Goal: Task Accomplishment & Management: Manage account settings

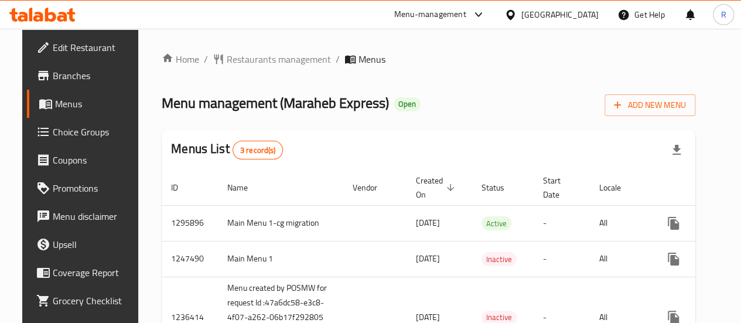
scroll to position [49, 0]
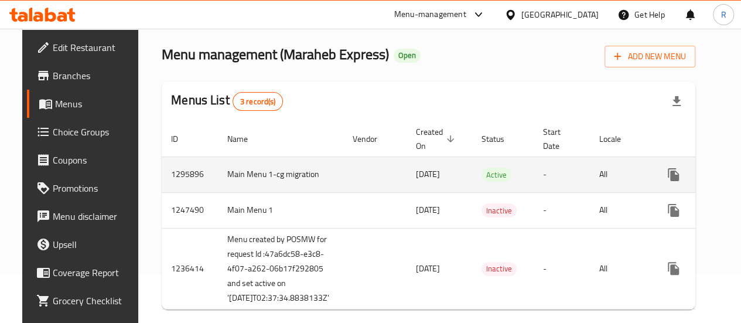
click at [500, 170] on td "Active" at bounding box center [503, 174] width 62 height 36
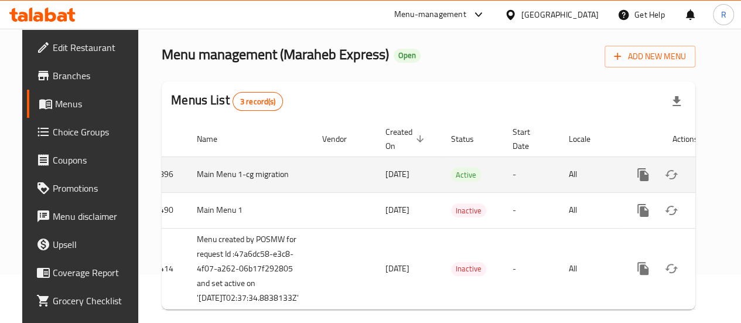
scroll to position [0, 31]
click at [720, 178] on icon "enhanced table" at bounding box center [727, 175] width 14 height 14
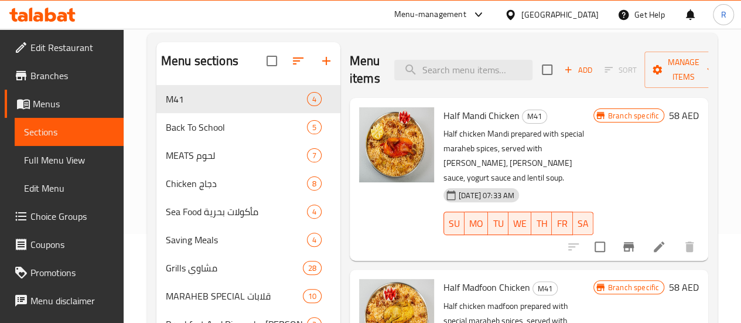
scroll to position [91, 0]
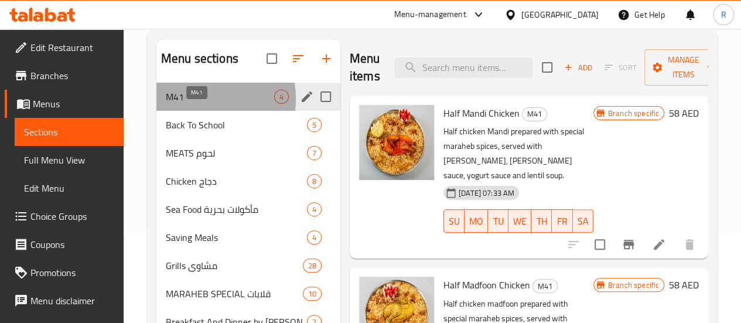
click at [191, 104] on span "M41" at bounding box center [220, 97] width 108 height 14
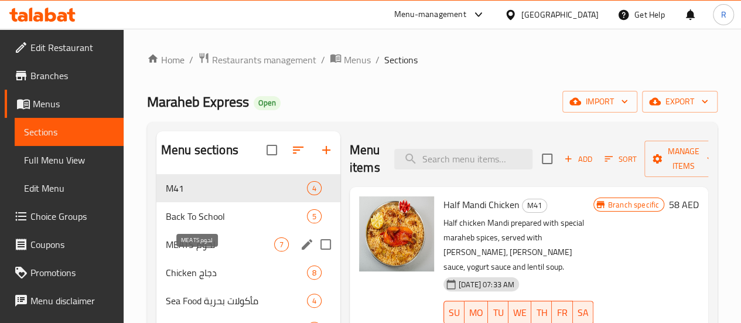
click at [189, 251] on span "MEATS لحوم" at bounding box center [220, 244] width 108 height 14
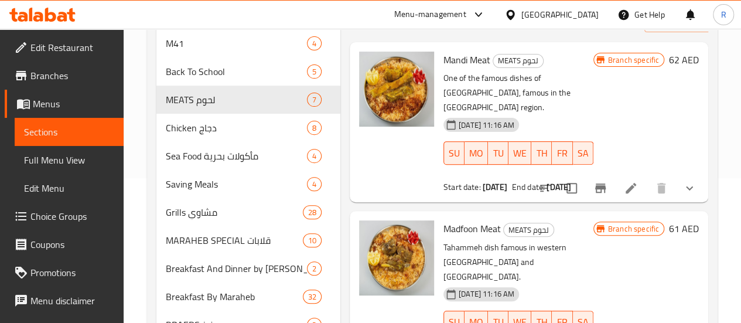
scroll to position [141, 0]
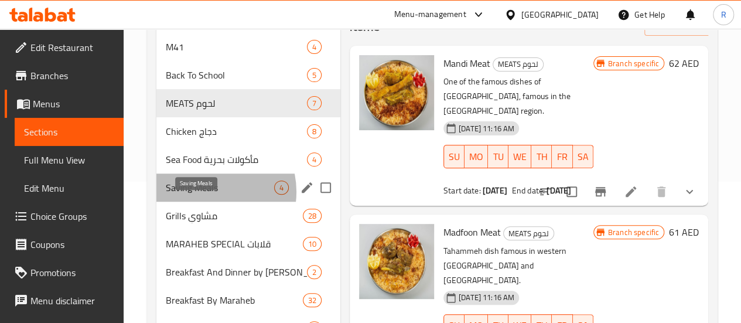
click at [206, 195] on span "Saving Meals" at bounding box center [220, 187] width 108 height 14
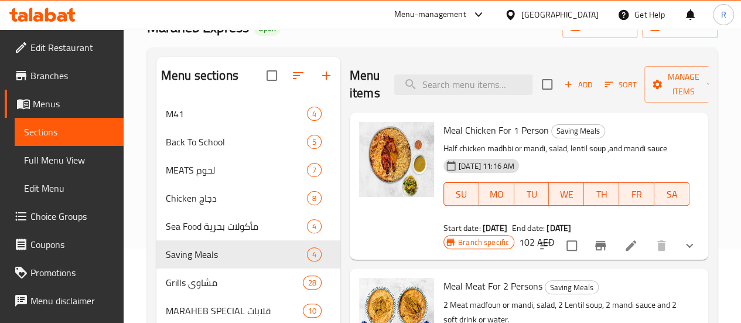
scroll to position [73, 0]
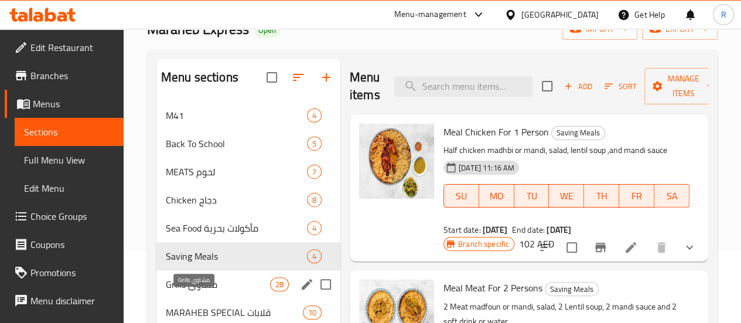
click at [175, 291] on span "Grills مشاوي" at bounding box center [218, 284] width 104 height 14
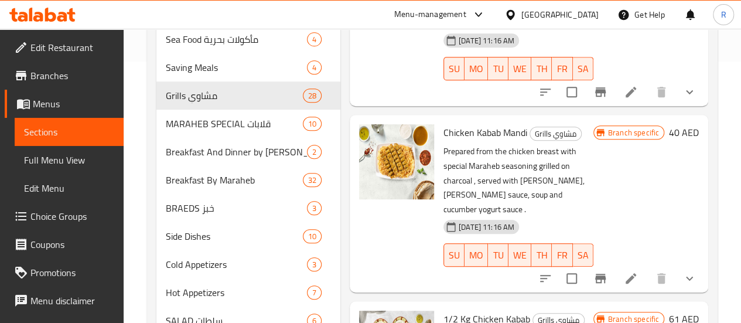
scroll to position [265, 0]
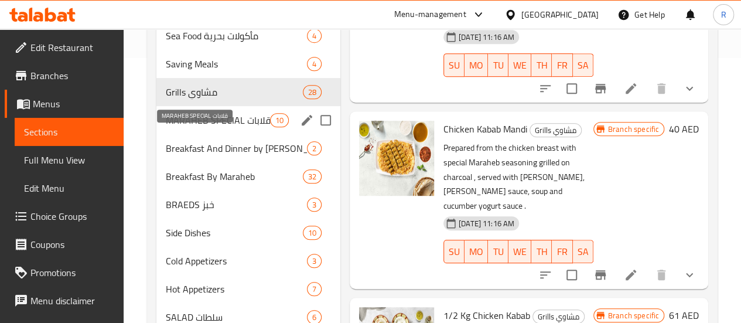
click at [185, 127] on span "MARAHEB SPECIAL قلابات" at bounding box center [218, 120] width 104 height 14
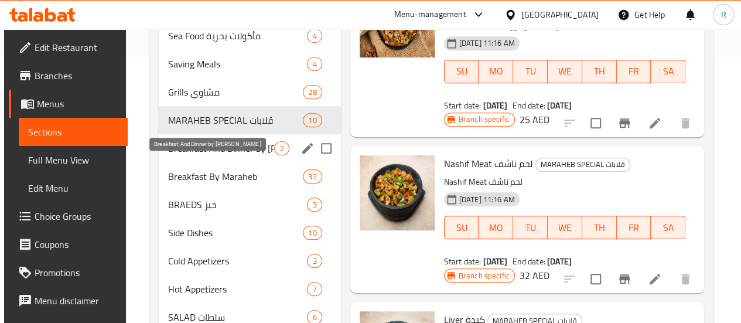
click at [197, 155] on span "Breakfast And Dinner by Maraheb" at bounding box center [221, 148] width 106 height 14
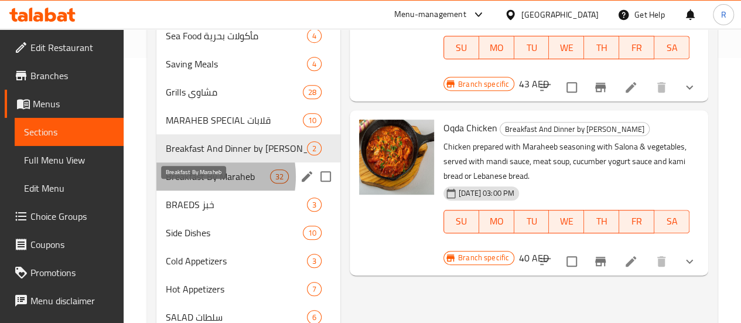
click at [196, 183] on span "Breakfast By Maraheb" at bounding box center [218, 176] width 104 height 14
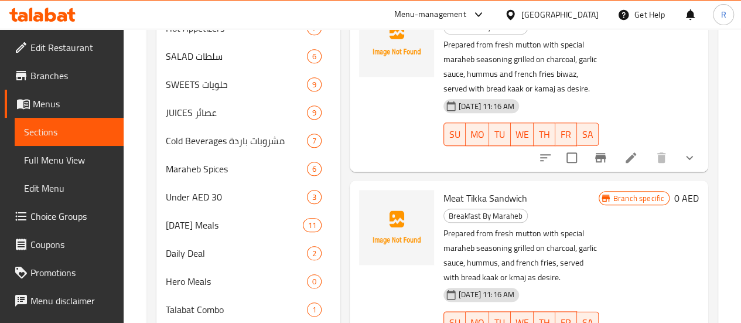
scroll to position [581, 0]
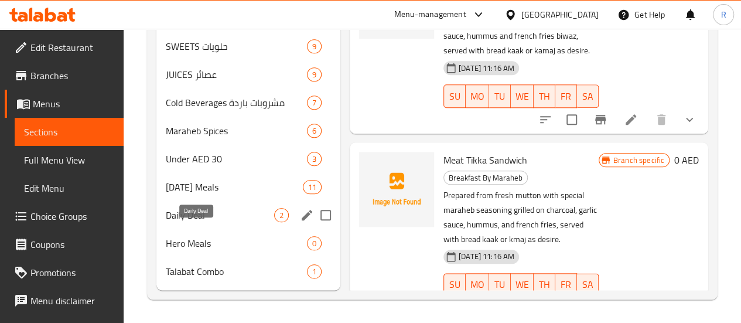
click at [188, 211] on span "Daily Deal" at bounding box center [220, 215] width 108 height 14
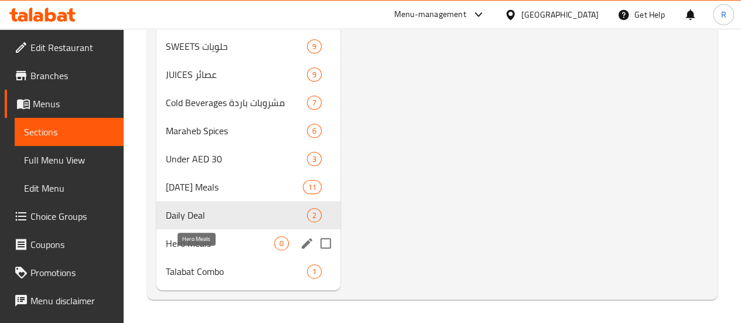
click at [192, 245] on span "Hero Meals" at bounding box center [220, 243] width 108 height 14
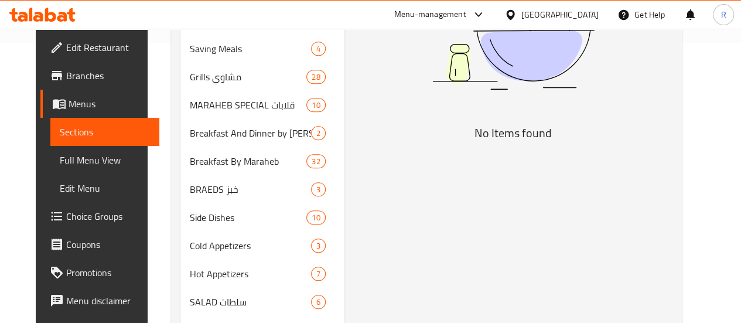
scroll to position [64, 0]
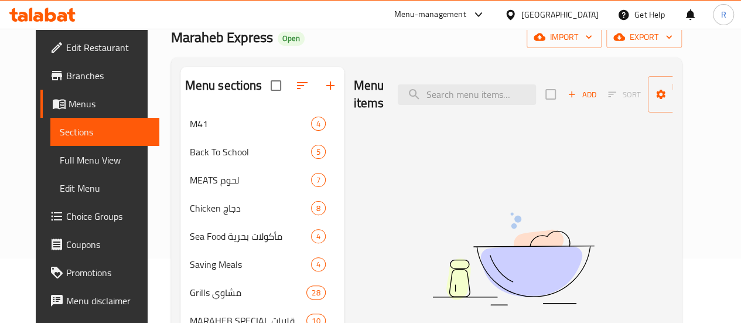
click at [477, 19] on icon at bounding box center [479, 15] width 14 height 14
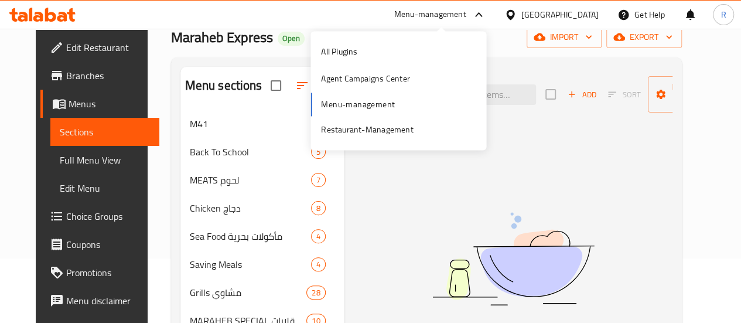
click at [376, 197] on img at bounding box center [513, 258] width 293 height 155
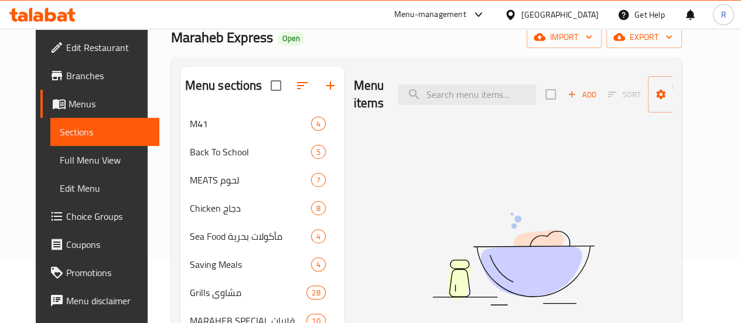
click at [79, 135] on span "Sections" at bounding box center [105, 132] width 90 height 14
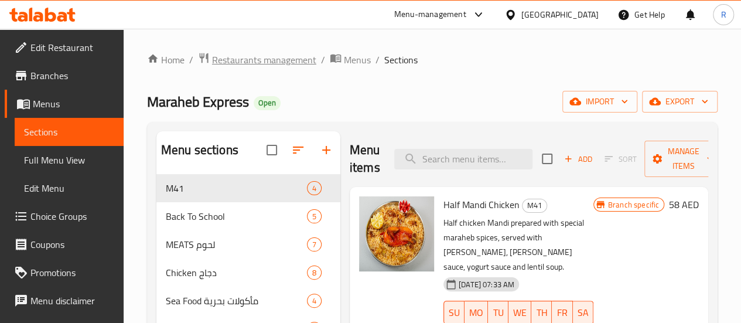
click at [278, 62] on span "Restaurants management" at bounding box center [264, 60] width 104 height 14
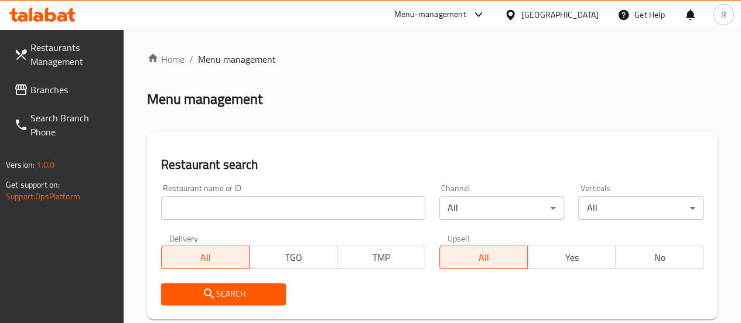
click at [195, 214] on input "search" at bounding box center [293, 207] width 264 height 23
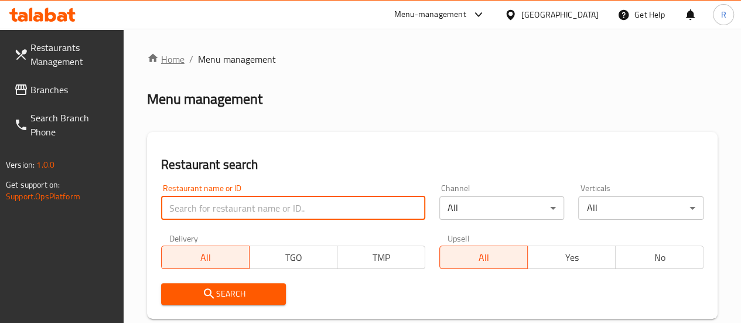
click at [171, 60] on link "Home" at bounding box center [165, 59] width 37 height 14
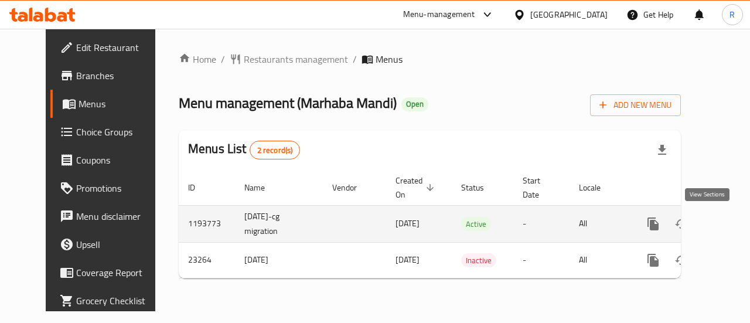
click at [731, 223] on icon "enhanced table" at bounding box center [738, 224] width 14 height 14
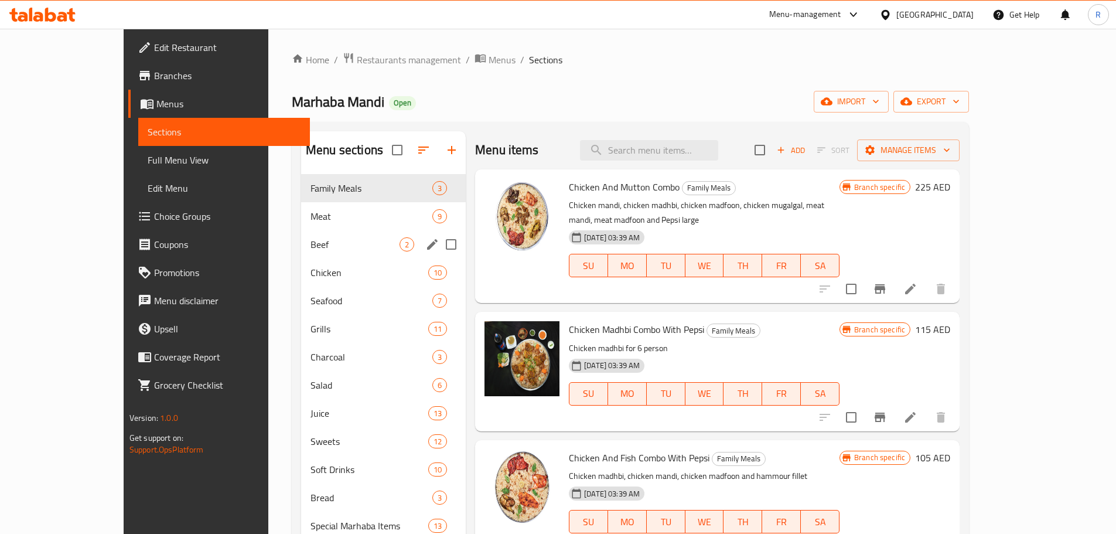
click at [301, 251] on div "Beef 2" at bounding box center [383, 244] width 165 height 28
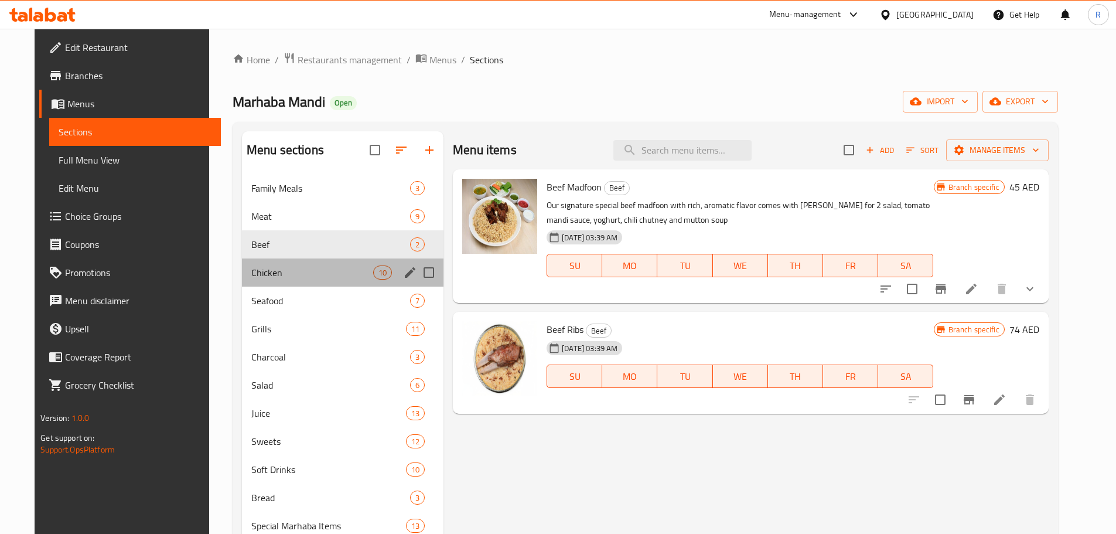
click at [255, 279] on div "Chicken 10" at bounding box center [343, 272] width 202 height 28
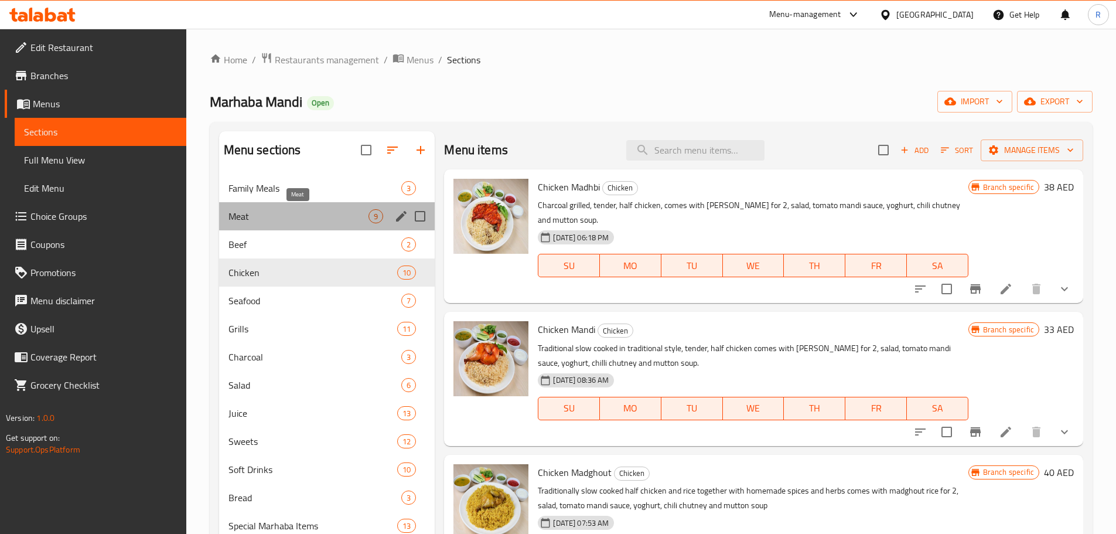
click at [325, 216] on span "Meat" at bounding box center [298, 216] width 141 height 14
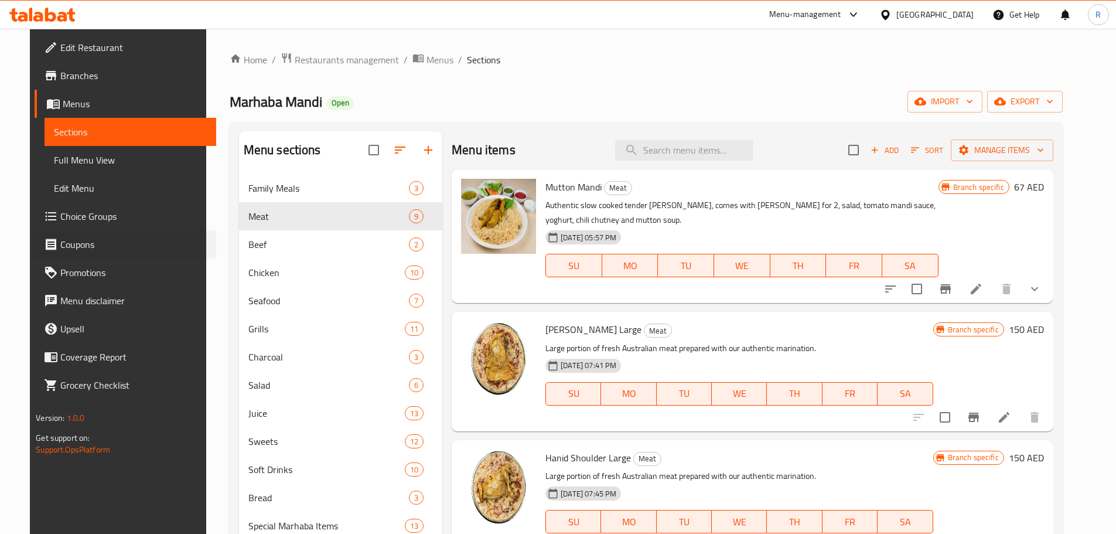
drag, startPoint x: 1, startPoint y: 231, endPoint x: 1, endPoint y: 248, distance: 17.0
click at [21, 248] on div "Coupons" at bounding box center [118, 244] width 195 height 28
click at [749, 322] on icon at bounding box center [1004, 417] width 11 height 11
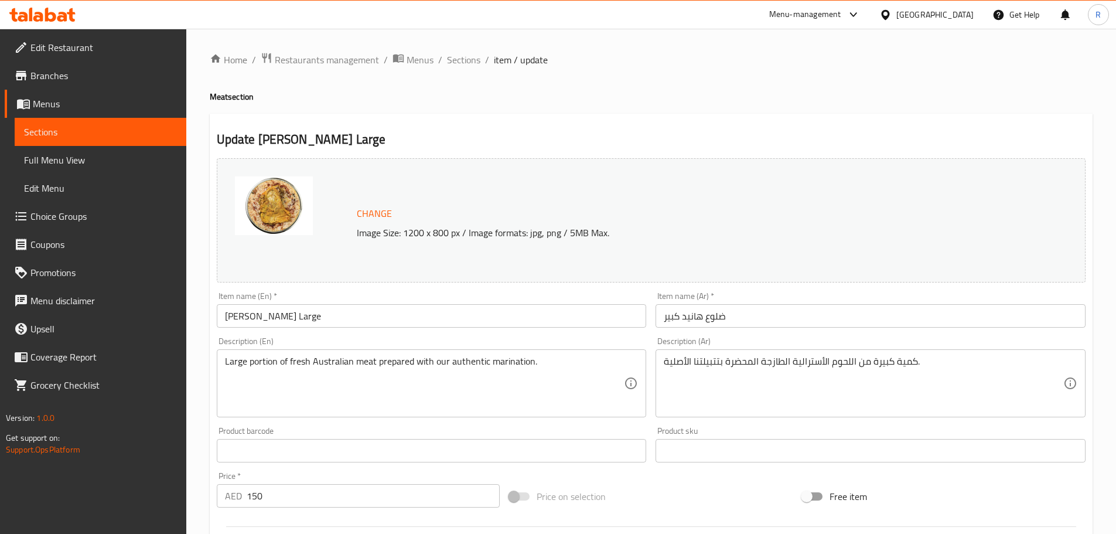
click at [250, 310] on input "[PERSON_NAME] Large" at bounding box center [432, 315] width 430 height 23
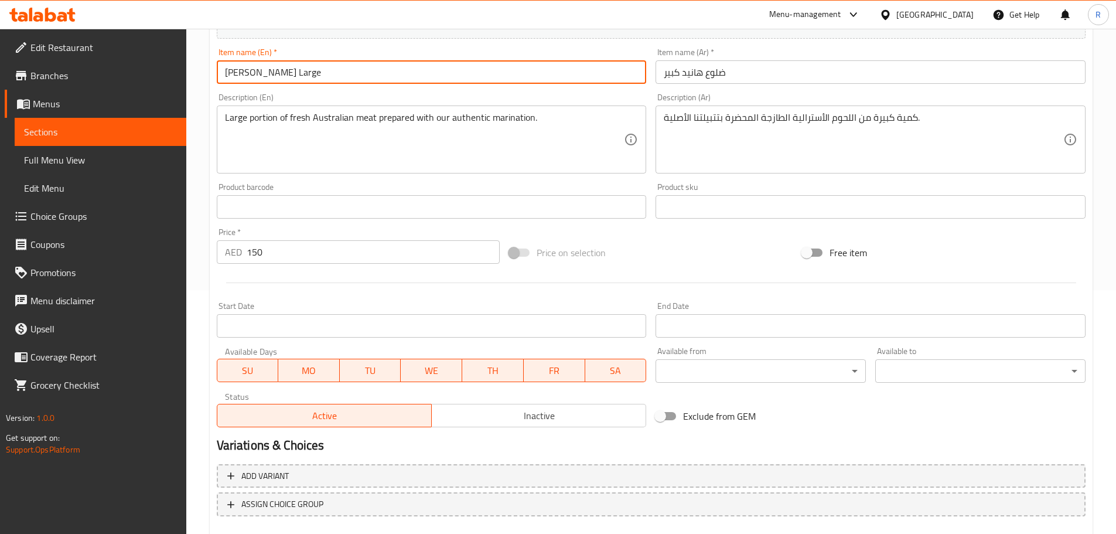
scroll to position [311, 0]
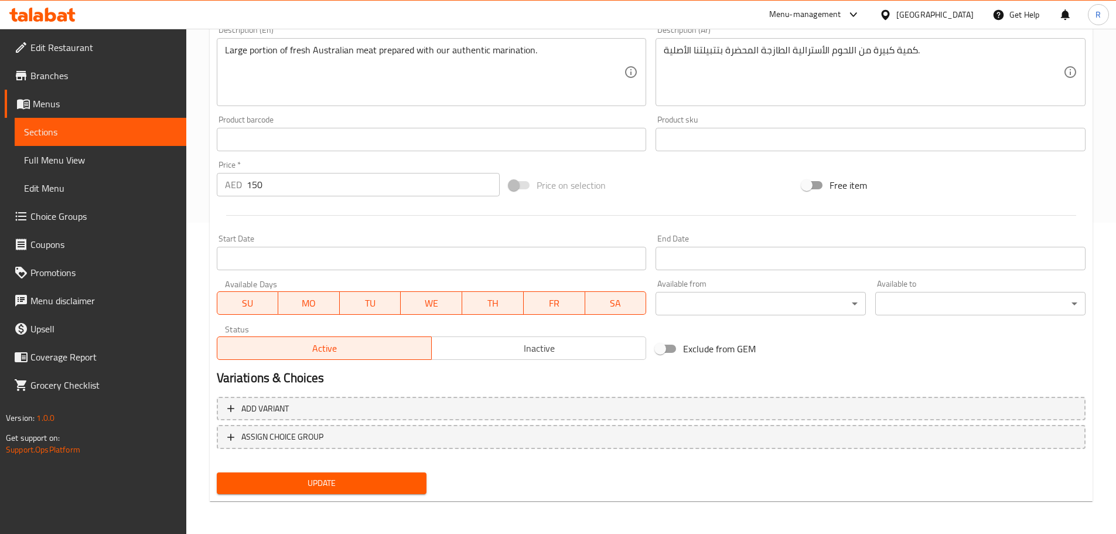
type input "[PERSON_NAME] Large"
click at [359, 322] on span "Update" at bounding box center [322, 483] width 192 height 15
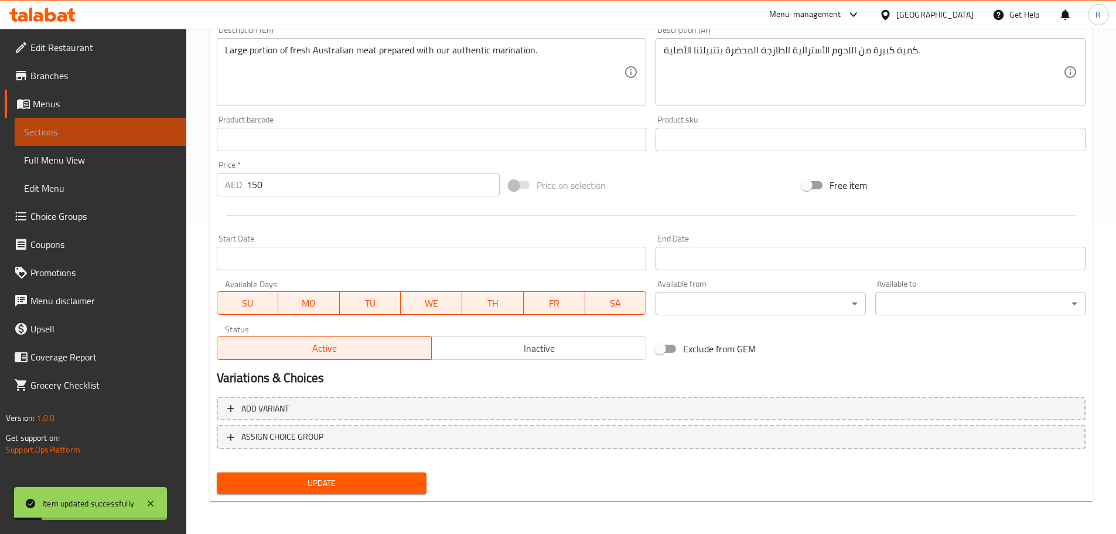
click at [123, 132] on span "Sections" at bounding box center [100, 132] width 153 height 14
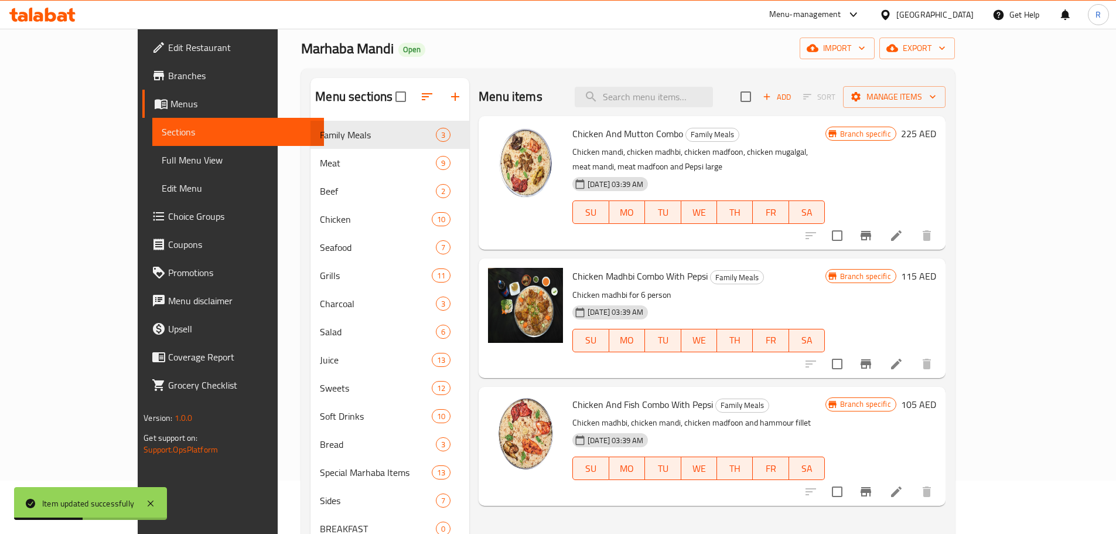
scroll to position [45, 0]
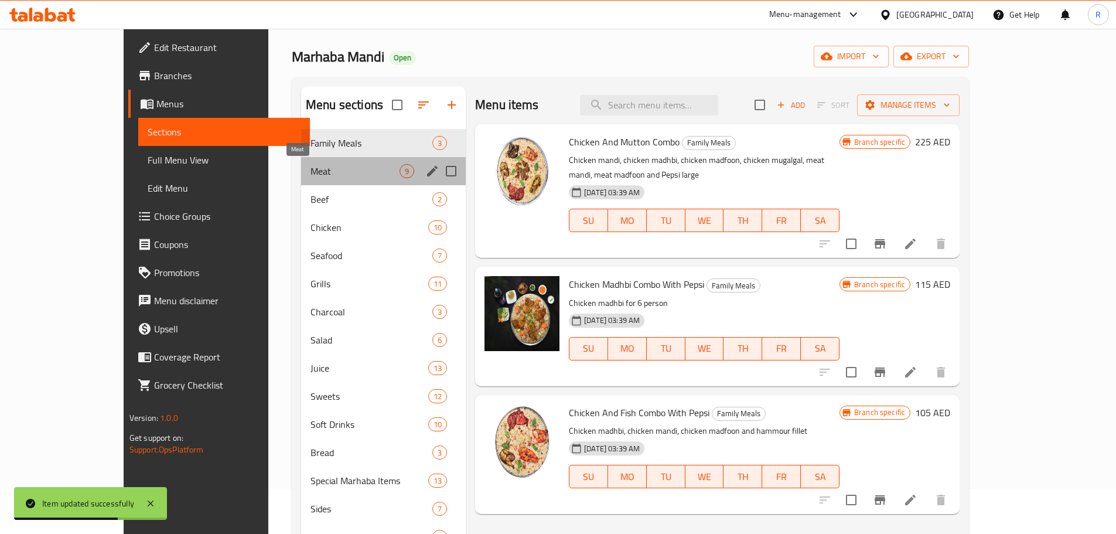
click at [324, 169] on span "Meat" at bounding box center [355, 171] width 89 height 14
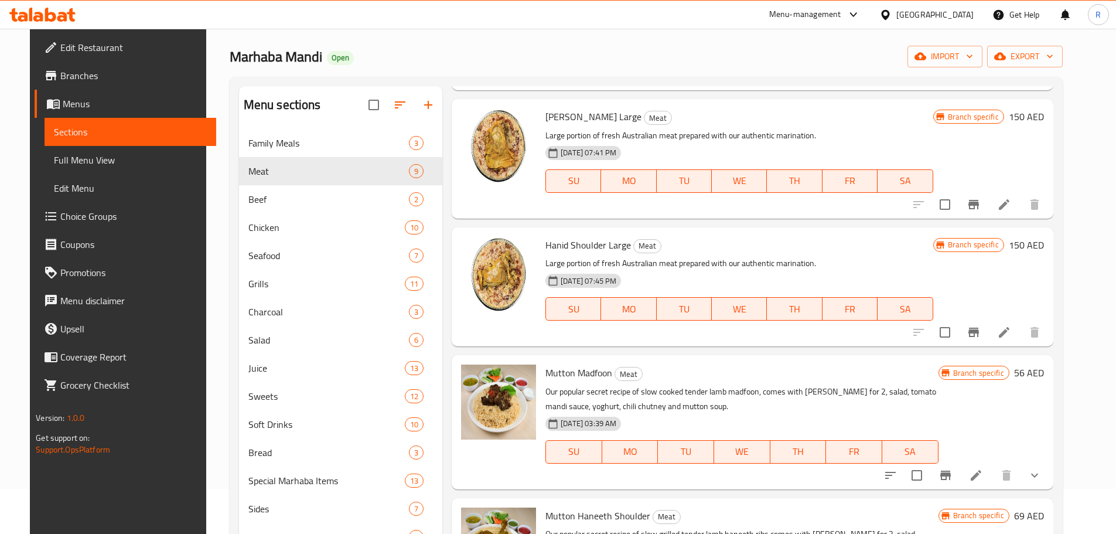
scroll to position [170, 0]
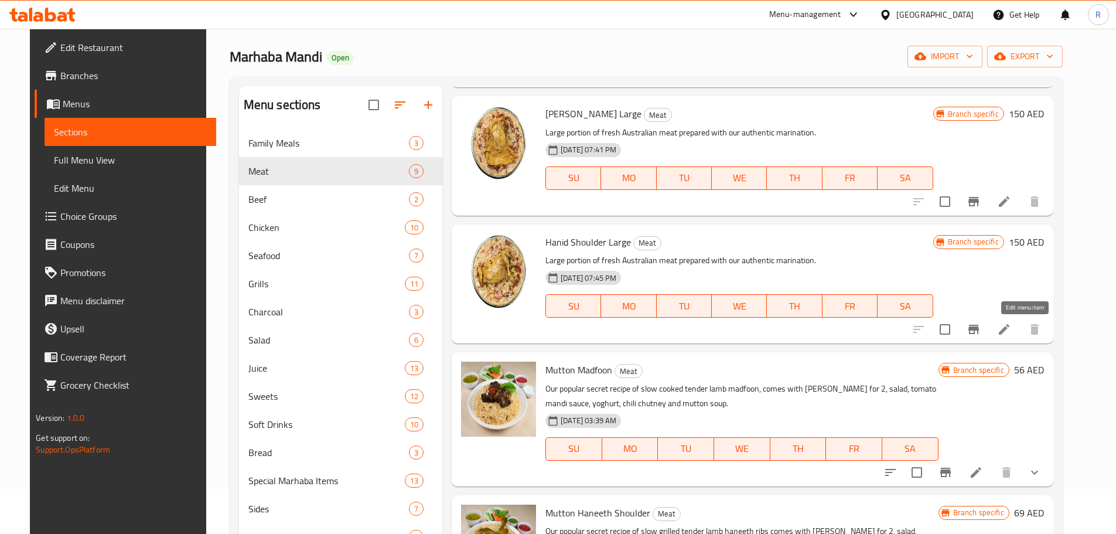
click at [749, 322] on icon at bounding box center [1004, 329] width 11 height 11
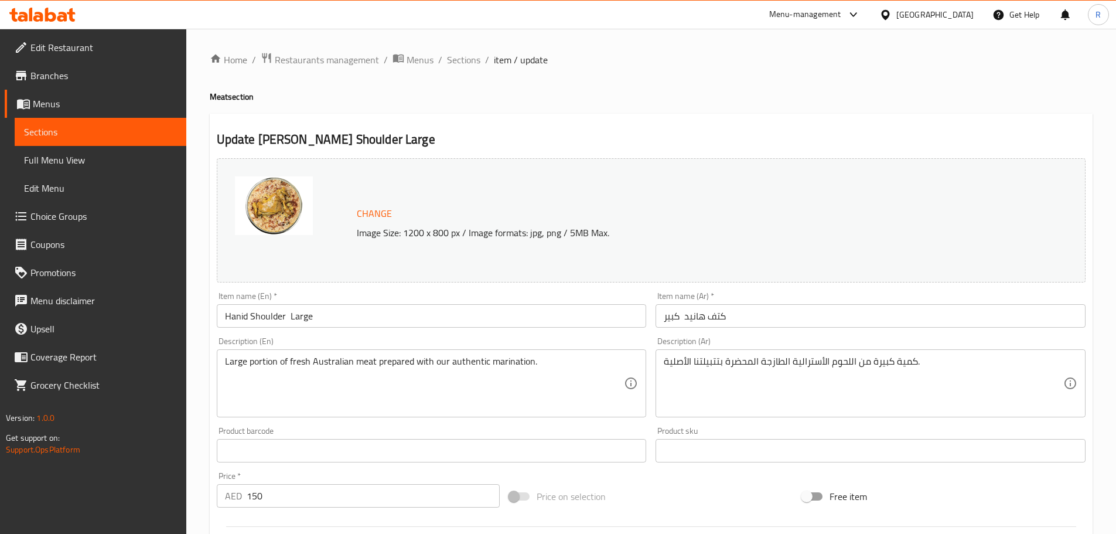
click at [246, 314] on input "Hanid Shoulder Large" at bounding box center [432, 315] width 430 height 23
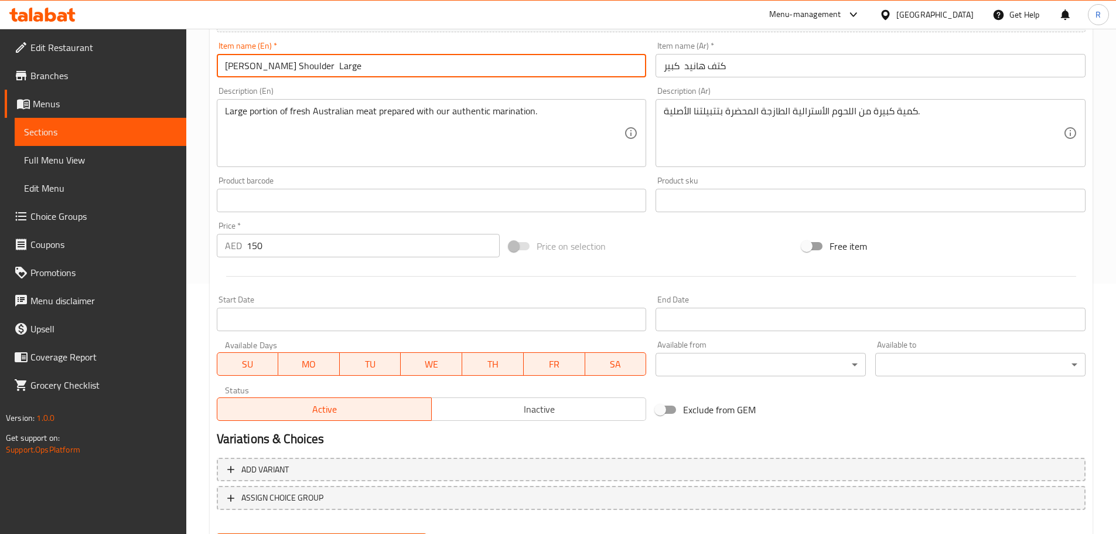
scroll to position [311, 0]
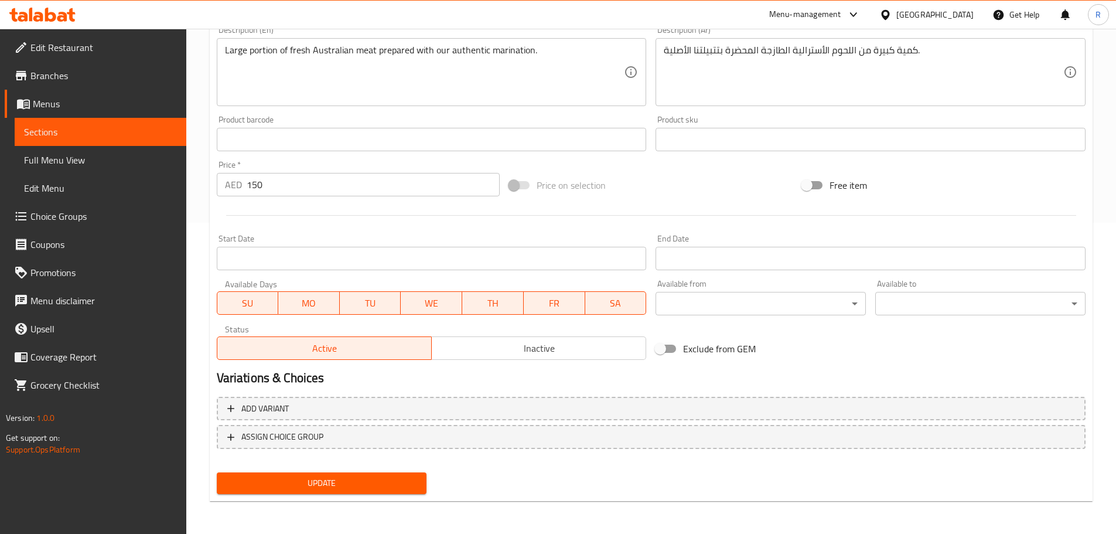
type input "[PERSON_NAME] Shoulder Large"
click at [357, 322] on span "Update" at bounding box center [322, 483] width 192 height 15
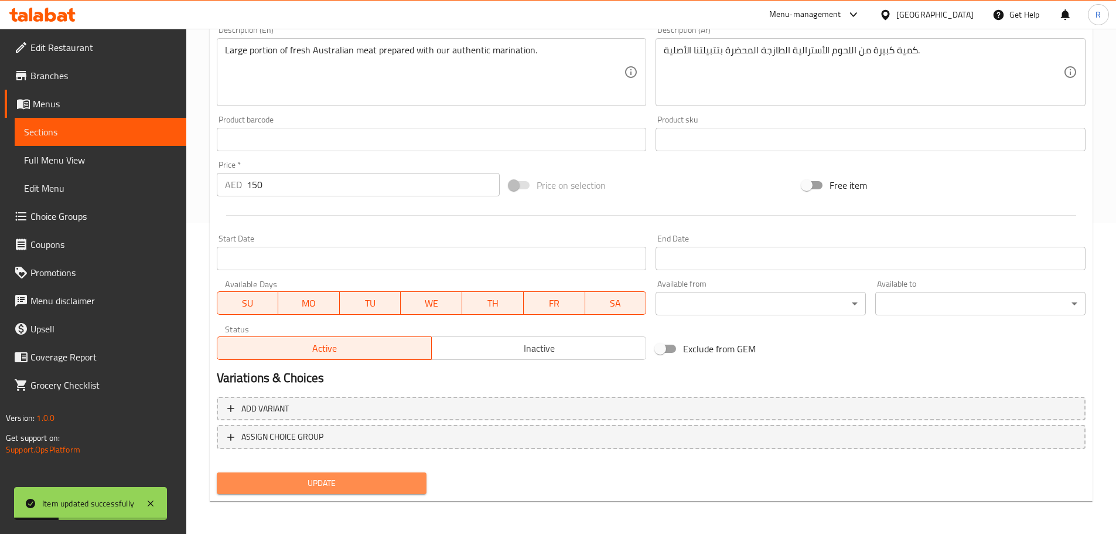
click at [357, 322] on span "Update" at bounding box center [322, 483] width 192 height 15
click at [316, 322] on span "Update" at bounding box center [322, 483] width 192 height 15
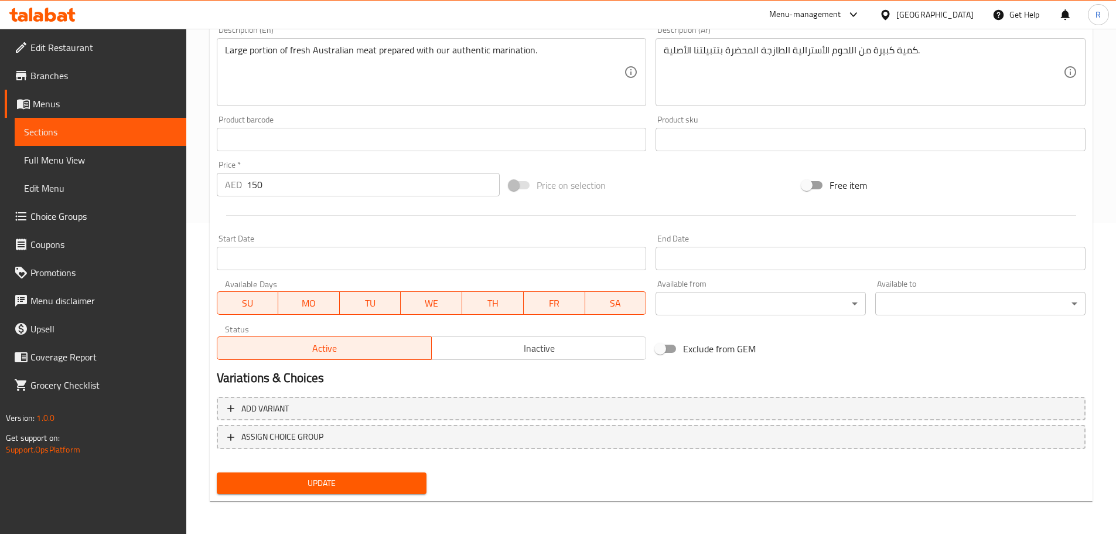
click at [54, 127] on span "Sections" at bounding box center [100, 132] width 153 height 14
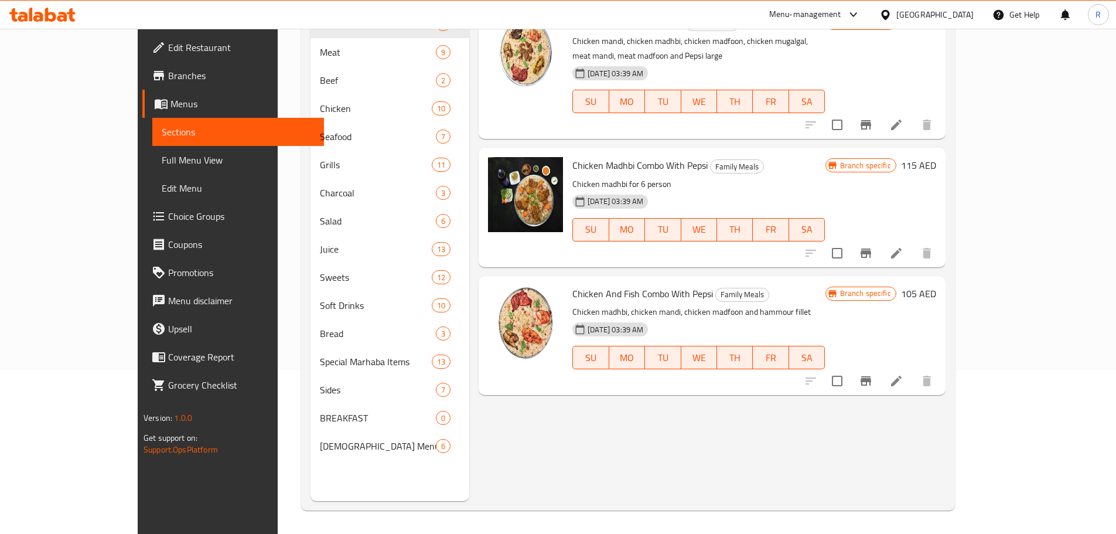
scroll to position [164, 0]
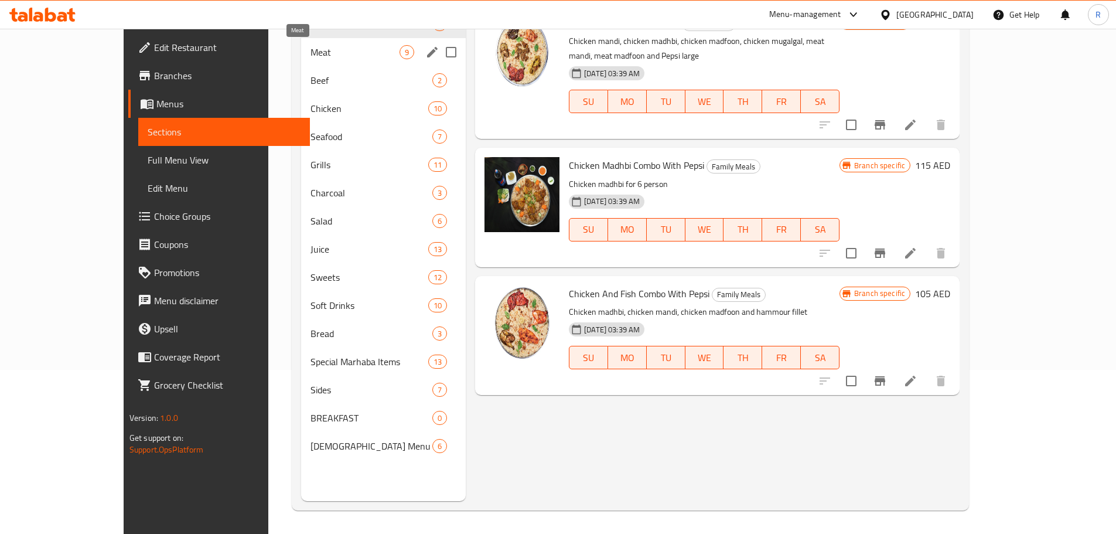
click at [311, 52] on span "Meat" at bounding box center [355, 52] width 89 height 14
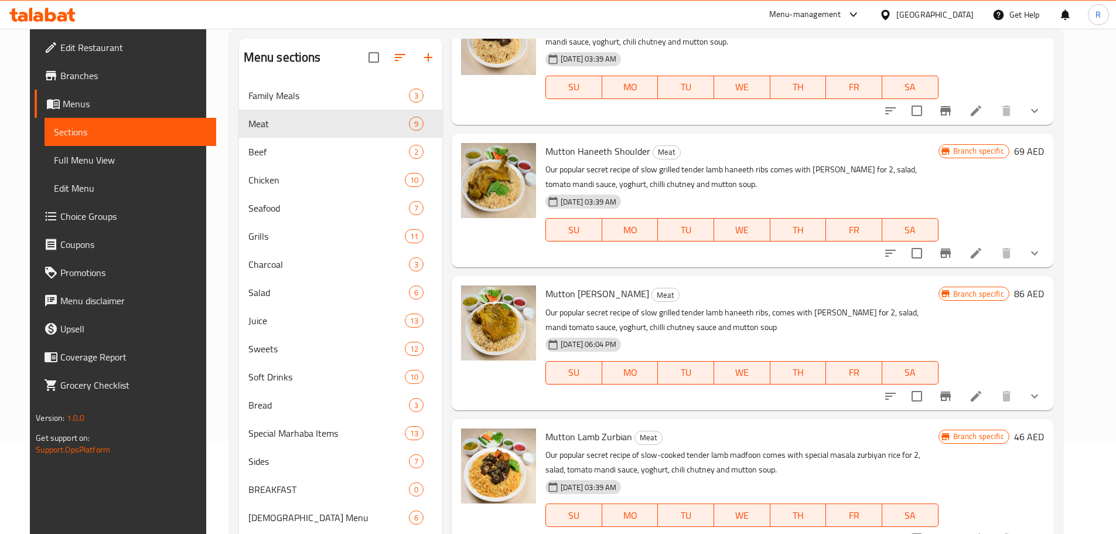
scroll to position [91, 0]
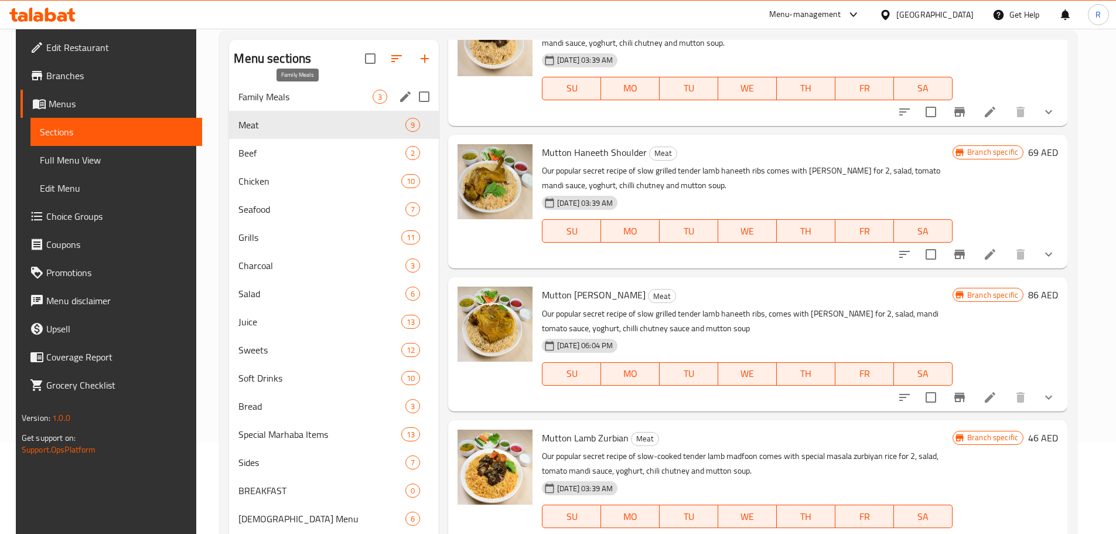
click at [302, 102] on span "Family Meals" at bounding box center [305, 97] width 134 height 14
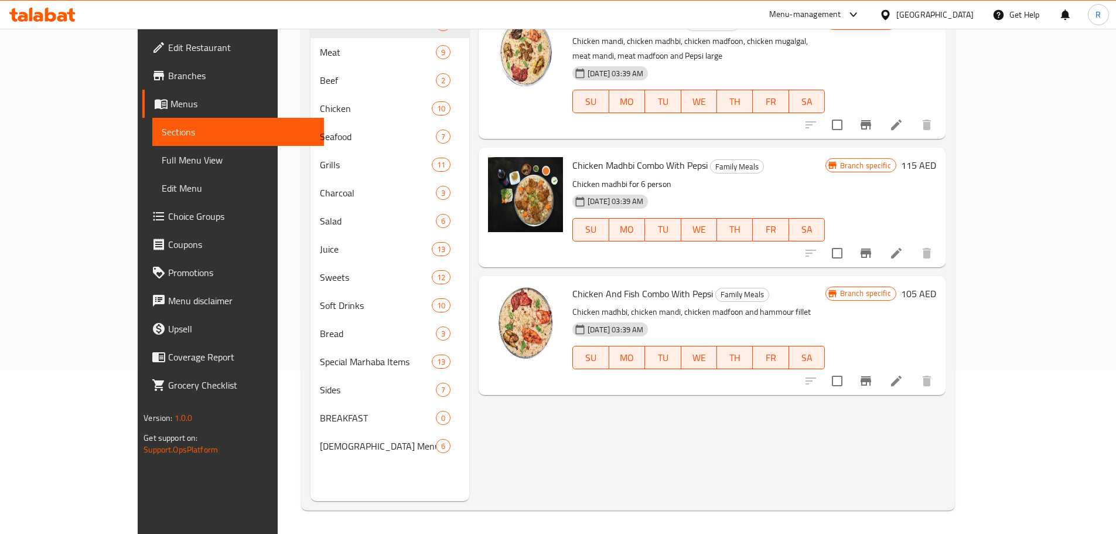
scroll to position [163, 0]
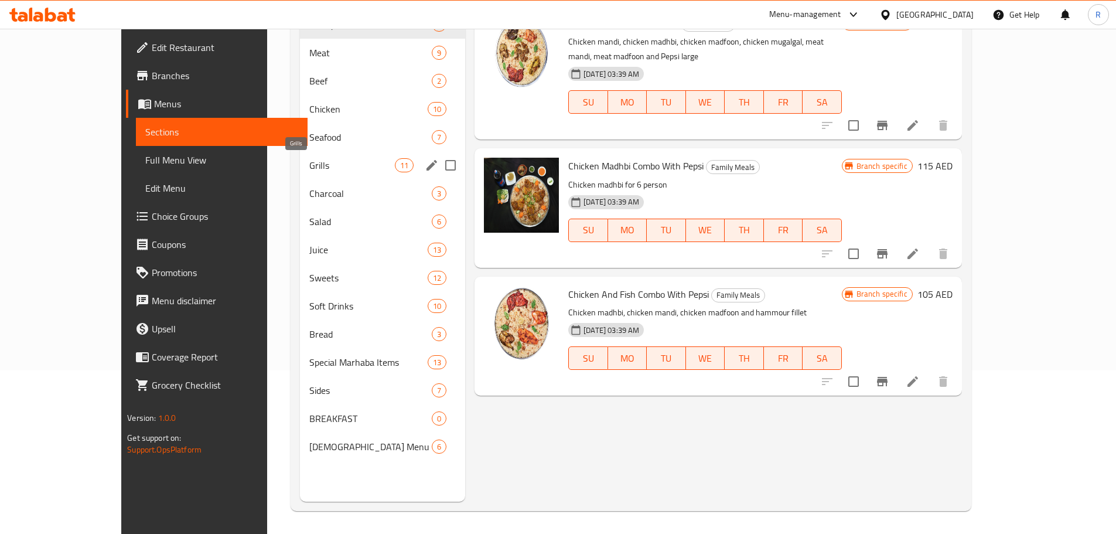
click at [309, 166] on span "Grills" at bounding box center [352, 165] width 86 height 14
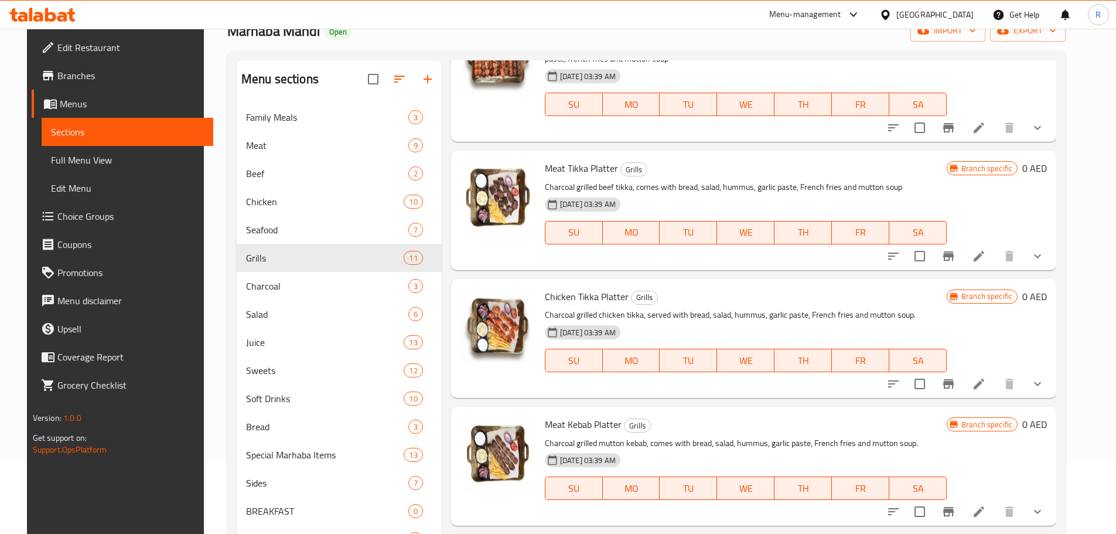
scroll to position [977, 0]
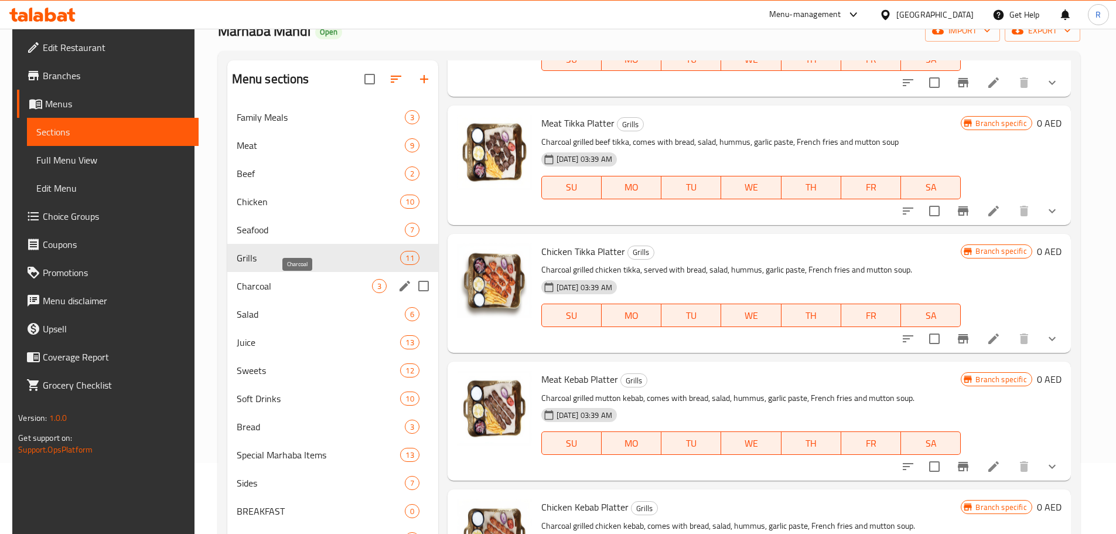
click at [304, 279] on span "Charcoal" at bounding box center [304, 286] width 135 height 14
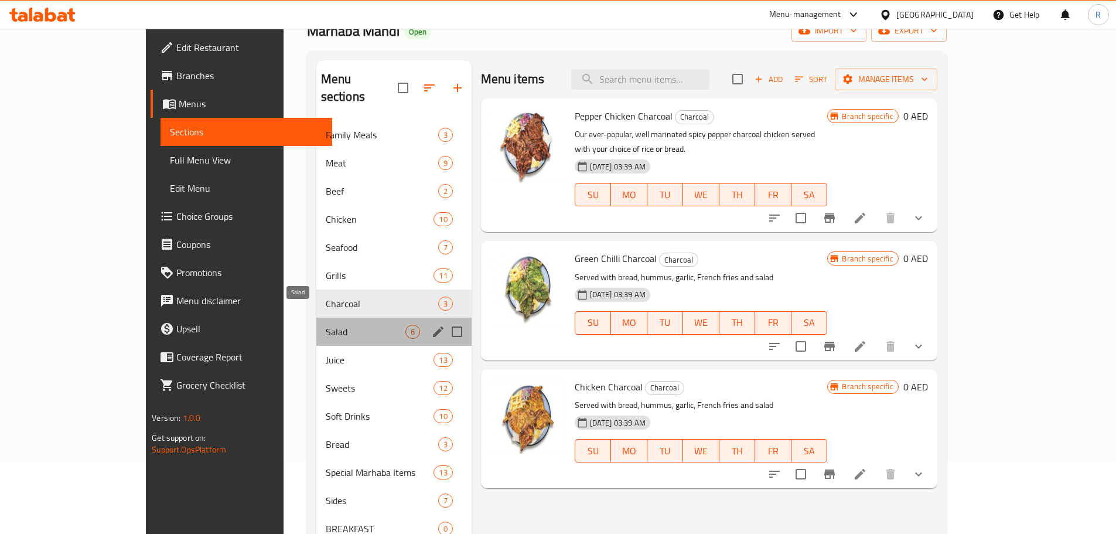
click at [326, 322] on span "Salad" at bounding box center [366, 332] width 80 height 14
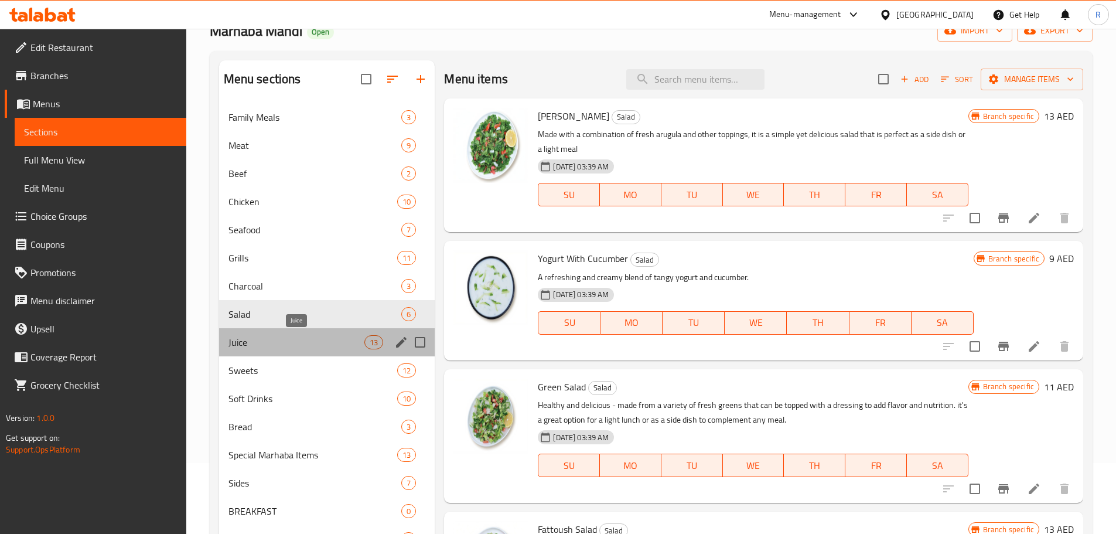
click at [269, 322] on span "Juice" at bounding box center [296, 342] width 137 height 14
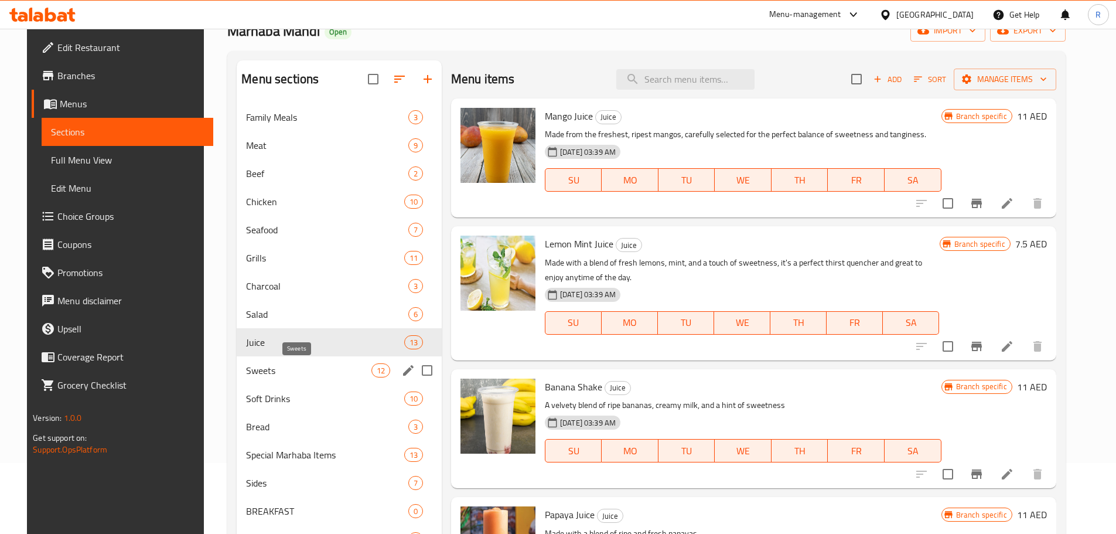
click at [257, 322] on span "Sweets" at bounding box center [308, 370] width 125 height 14
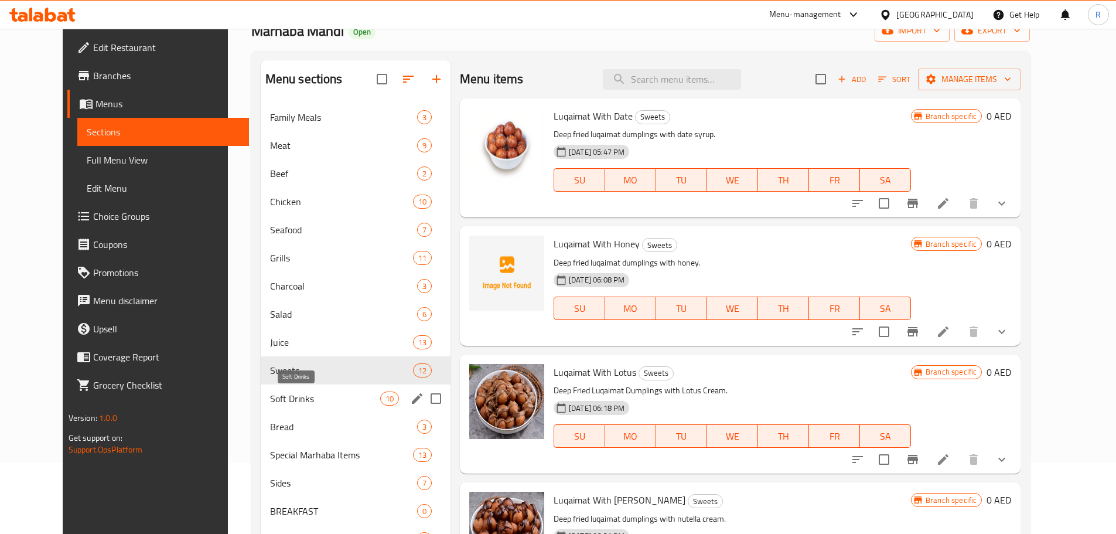
click at [270, 322] on span "Soft Drinks" at bounding box center [325, 398] width 110 height 14
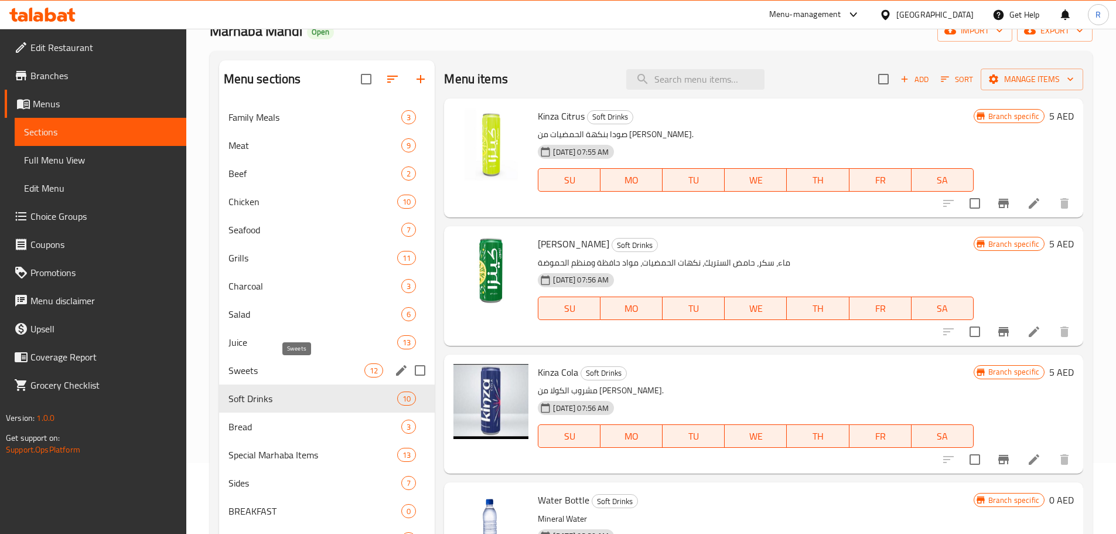
click at [255, 322] on span "Sweets" at bounding box center [296, 370] width 137 height 14
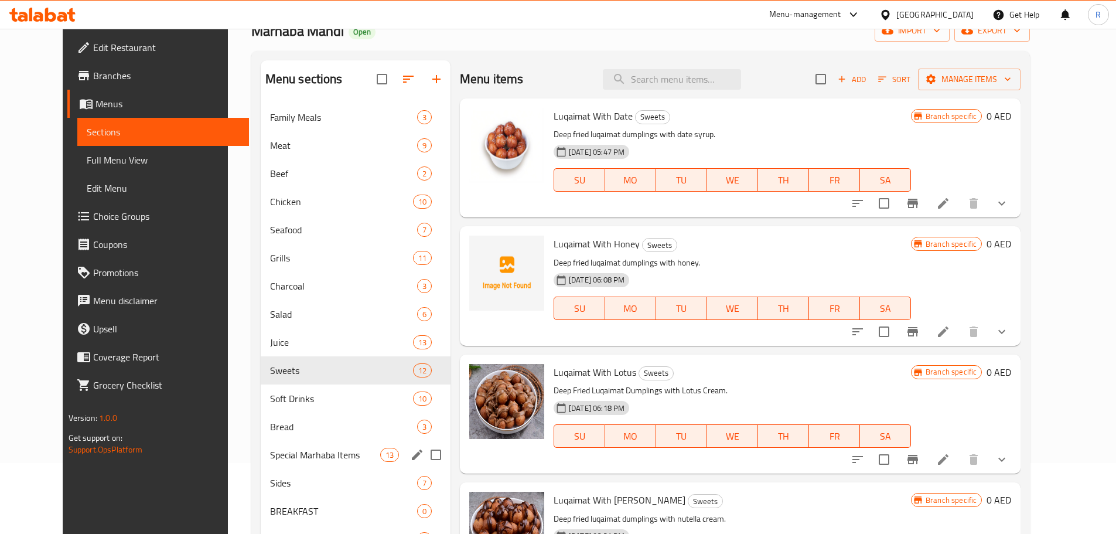
click at [269, 322] on div "Special Marhaba Items 13" at bounding box center [356, 455] width 190 height 28
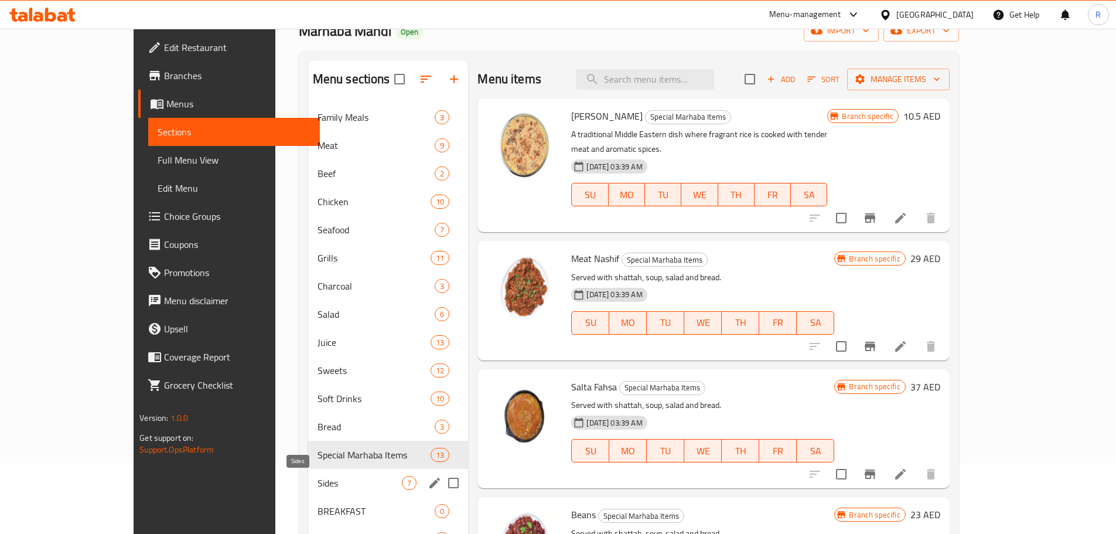
click at [318, 322] on span "Sides" at bounding box center [360, 483] width 85 height 14
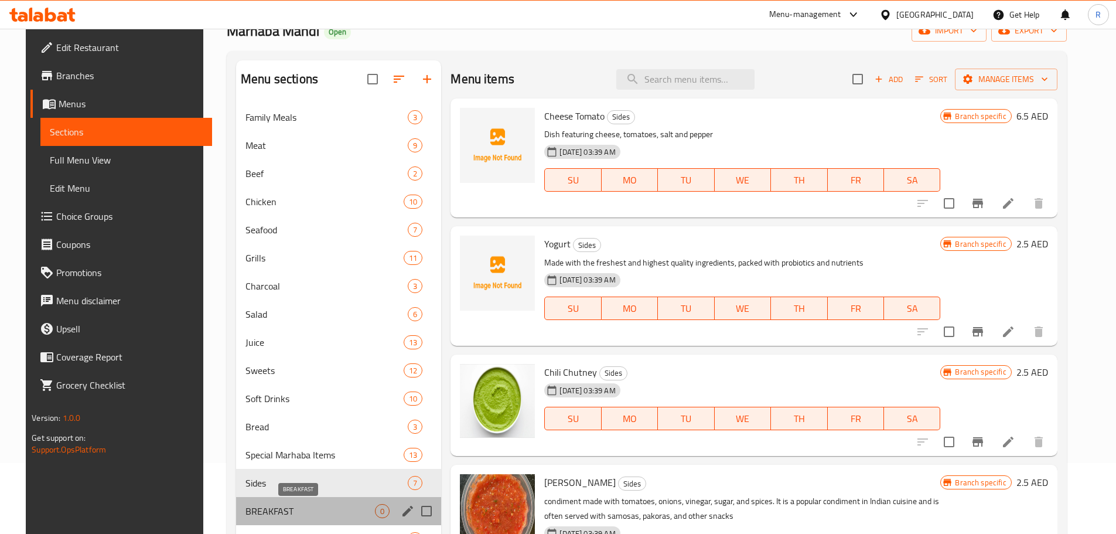
click at [265, 322] on span "BREAKFAST" at bounding box center [309, 511] width 129 height 14
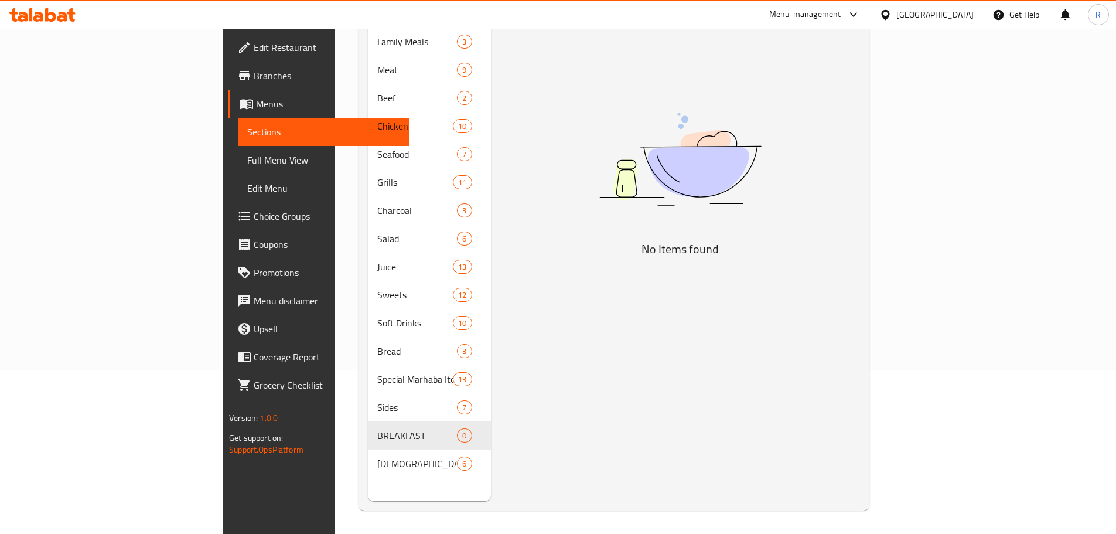
scroll to position [111, 0]
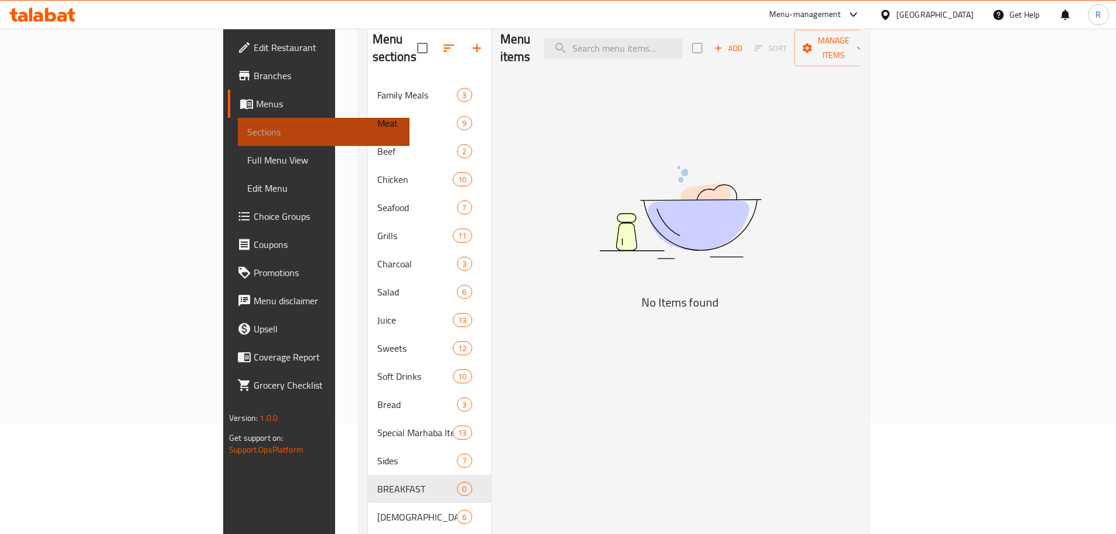
click at [247, 125] on span "Sections" at bounding box center [323, 132] width 153 height 14
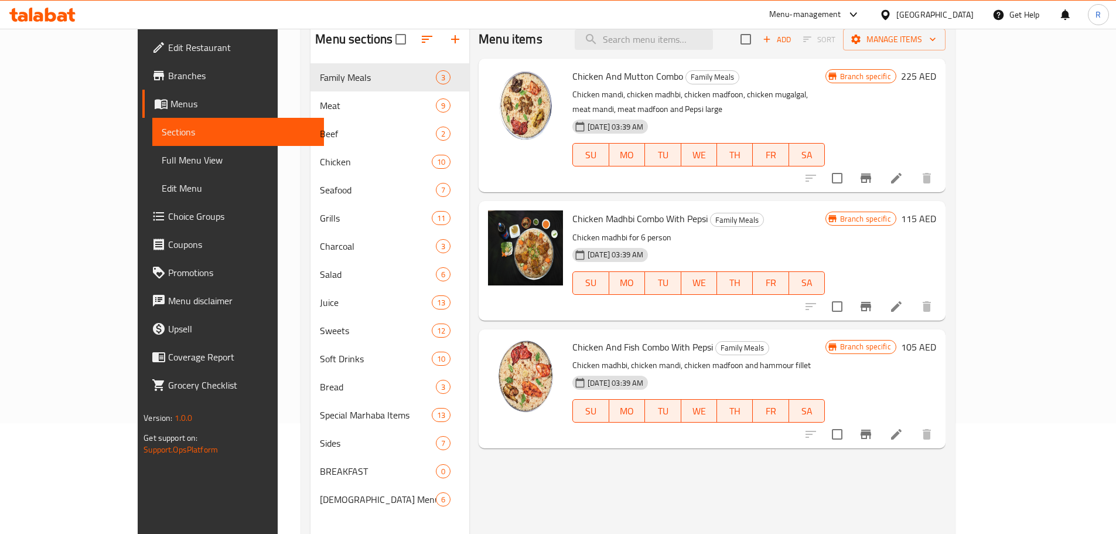
click at [168, 49] on span "Edit Restaurant" at bounding box center [241, 47] width 146 height 14
